Goal: Transaction & Acquisition: Obtain resource

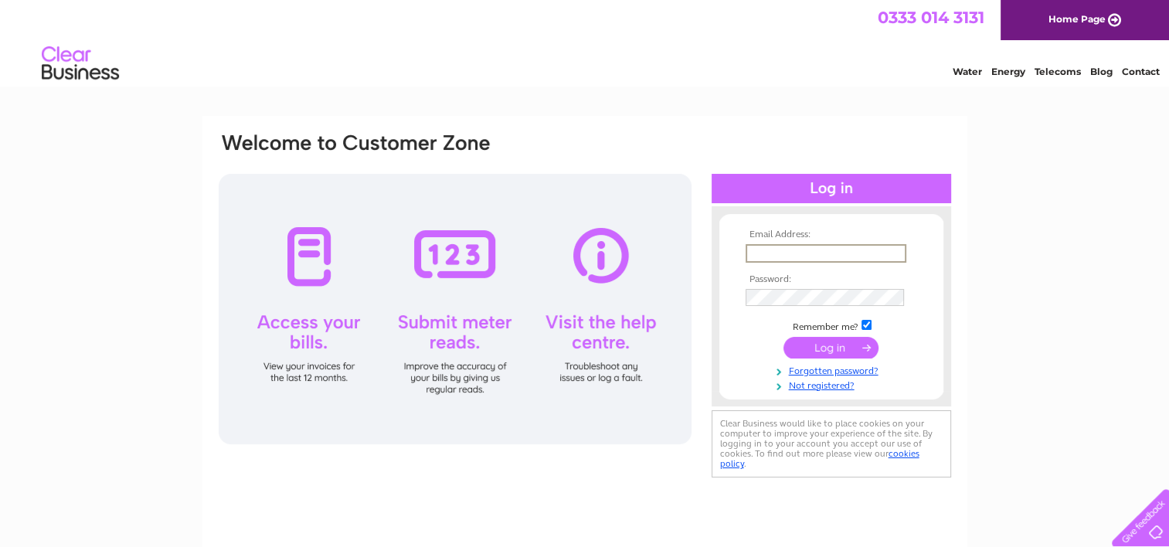
click at [797, 255] on input "text" at bounding box center [826, 253] width 161 height 19
type input "alexander.barclay@unitetheunion.org"
click at [854, 346] on input "submit" at bounding box center [830, 346] width 95 height 22
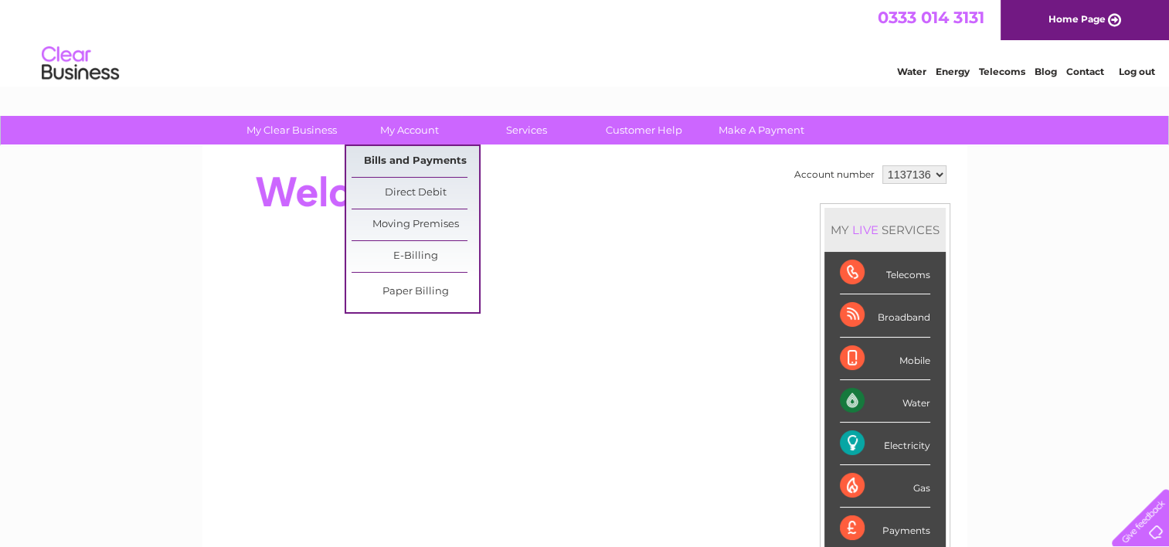
click at [382, 165] on link "Bills and Payments" at bounding box center [415, 161] width 127 height 31
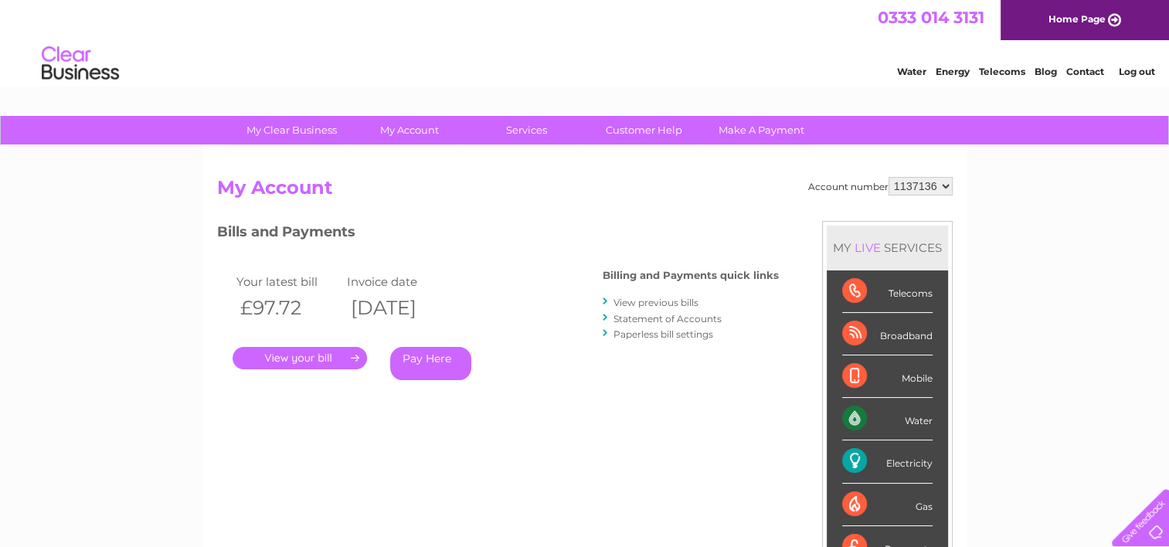
click at [651, 304] on link "View previous bills" at bounding box center [655, 303] width 85 height 12
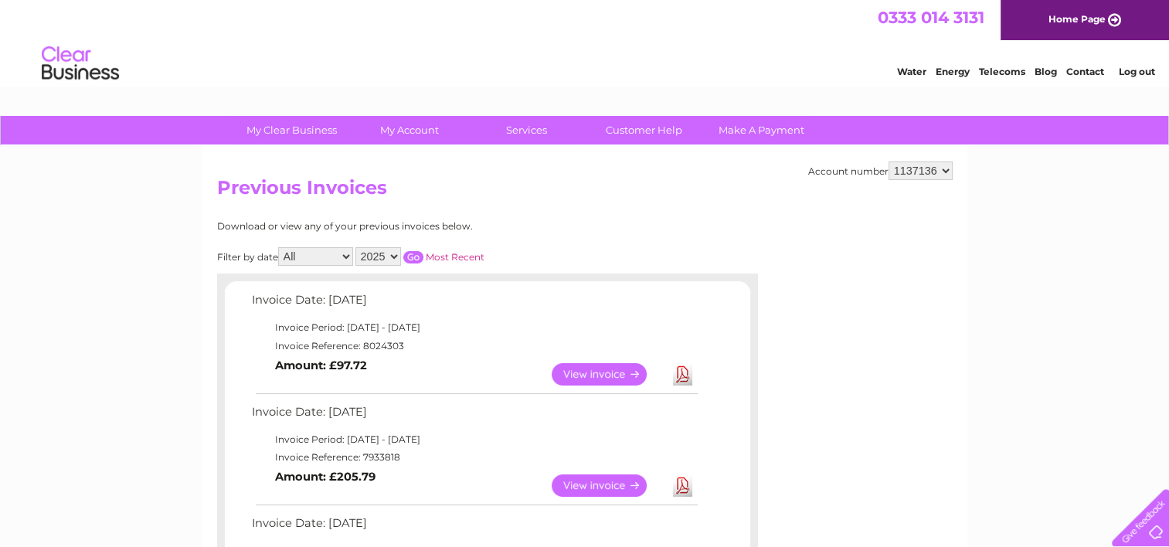
scroll to position [77, 0]
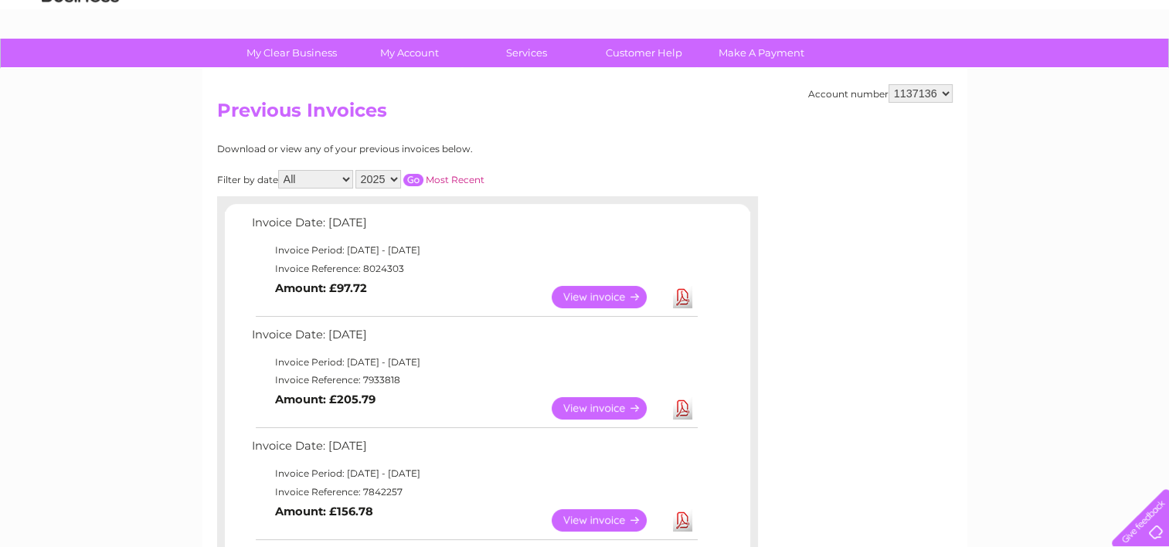
click at [586, 300] on link "View" at bounding box center [609, 297] width 114 height 22
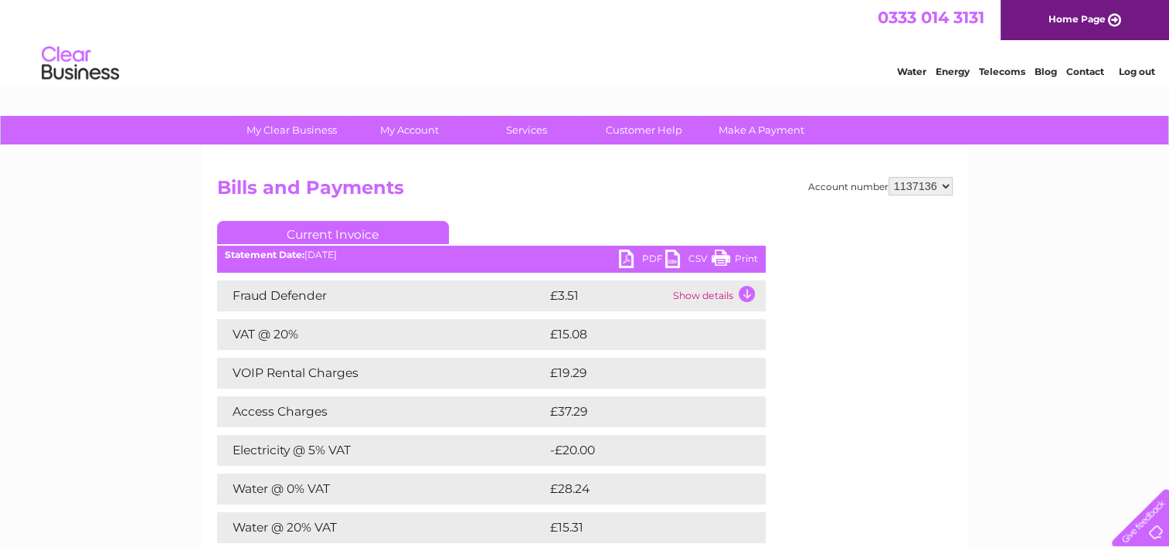
click at [633, 258] on link "PDF" at bounding box center [642, 261] width 46 height 22
